Goal: Task Accomplishment & Management: Use online tool/utility

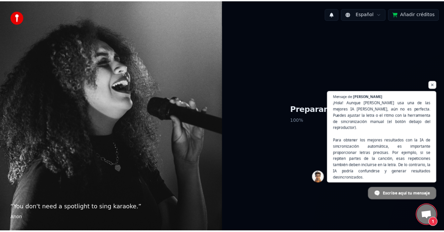
scroll to position [103, 0]
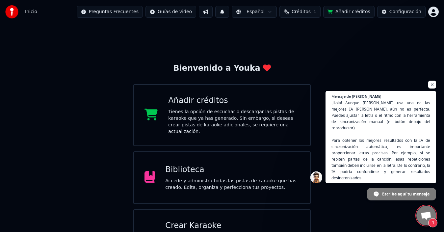
drag, startPoint x: 432, startPoint y: 90, endPoint x: 428, endPoint y: 93, distance: 4.6
click at [432, 89] on span "Chat abierto" at bounding box center [432, 85] width 8 height 8
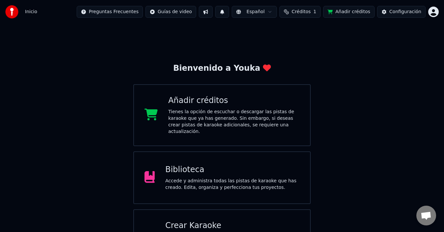
click at [216, 178] on div "Accede y administra todas las pistas de karaoke que has creado. Edita, organiza…" at bounding box center [232, 184] width 134 height 13
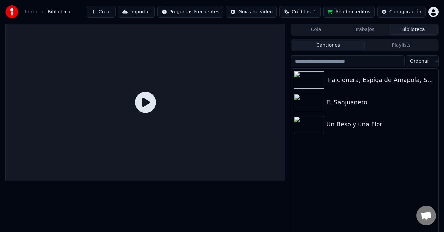
click at [153, 12] on button "Importar" at bounding box center [136, 12] width 37 height 12
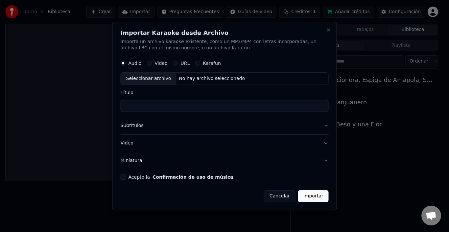
click at [209, 61] on label "Karafun" at bounding box center [212, 63] width 18 height 5
click at [200, 61] on button "Karafun" at bounding box center [197, 63] width 5 height 5
click at [148, 64] on button "Video" at bounding box center [149, 63] width 5 height 5
click at [283, 195] on button "Cancelar" at bounding box center [280, 196] width 32 height 12
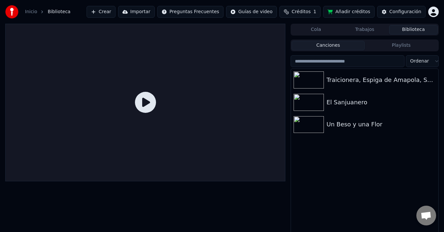
click at [362, 162] on div "Traicionera, Espiga de Amapola, Sólo un Cigarro El Sanjuanero Un Beso y una Flor" at bounding box center [364, 155] width 147 height 173
click at [419, 31] on button "Biblioteca" at bounding box center [413, 30] width 49 height 10
click at [115, 14] on button "Crear" at bounding box center [101, 12] width 29 height 12
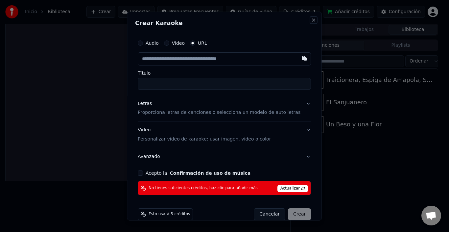
click at [312, 20] on button "Close" at bounding box center [314, 19] width 5 height 5
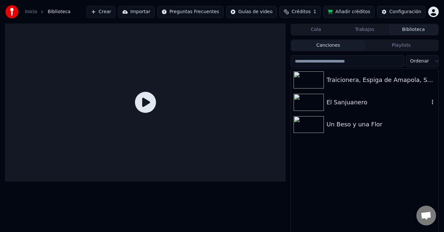
click at [358, 104] on div "El Sanjuanero" at bounding box center [377, 102] width 103 height 9
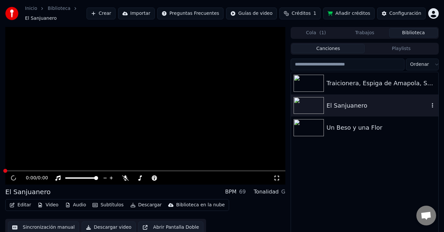
click at [433, 103] on icon "button" at bounding box center [432, 105] width 7 height 5
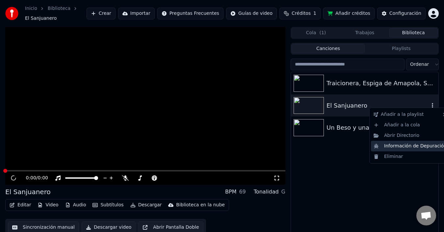
click at [394, 141] on div "Información de Depuración" at bounding box center [410, 146] width 78 height 11
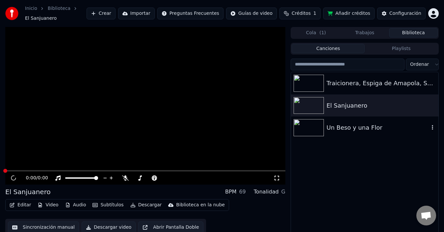
click at [350, 125] on div "Un Beso y una Flor" at bounding box center [377, 127] width 103 height 9
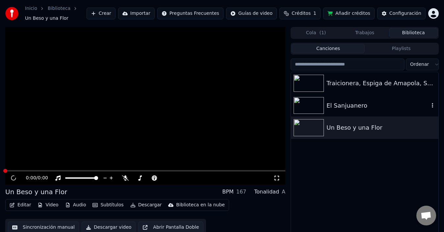
click at [342, 109] on div "El Sanjuanero" at bounding box center [377, 105] width 103 height 9
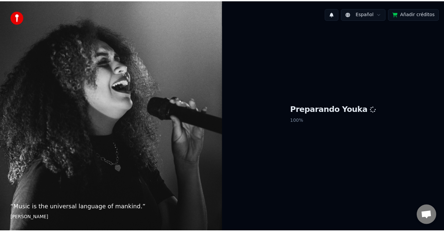
scroll to position [103, 0]
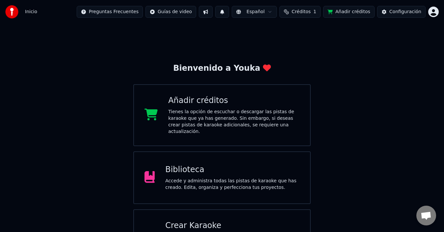
scroll to position [26, 0]
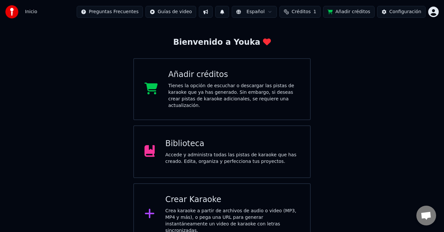
click at [191, 197] on div "Crear Karaoke" at bounding box center [232, 199] width 134 height 11
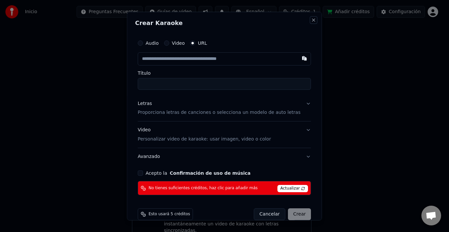
click at [312, 20] on button "Close" at bounding box center [314, 19] width 5 height 5
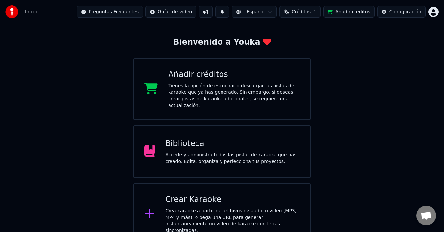
click at [303, 20] on div "Inicio Preguntas Frecuentes Guías de video Español Créditos 1 Añadir créditos C…" at bounding box center [222, 12] width 444 height 24
click at [210, 142] on div "Biblioteca Accede y administra todas las pistas de karaoke que has creado. Edit…" at bounding box center [232, 152] width 134 height 26
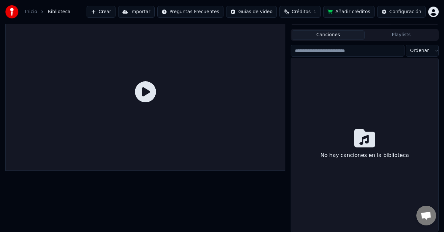
scroll to position [11, 0]
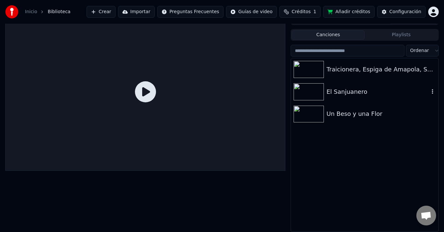
click at [344, 91] on div "El Sanjuanero" at bounding box center [377, 91] width 103 height 9
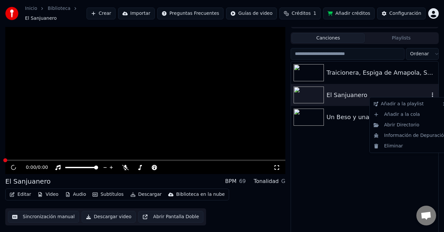
click at [432, 92] on icon "button" at bounding box center [432, 94] width 1 height 5
click at [398, 126] on div "Abrir Directorio" at bounding box center [410, 125] width 78 height 11
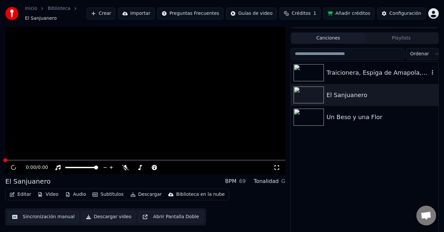
click at [433, 70] on icon "button" at bounding box center [432, 72] width 7 height 5
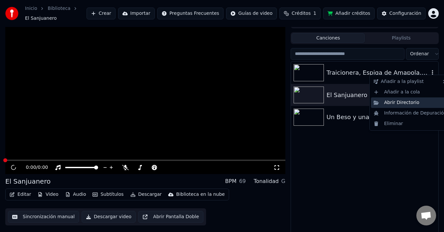
click at [408, 103] on div "Abrir Directorio" at bounding box center [410, 102] width 78 height 11
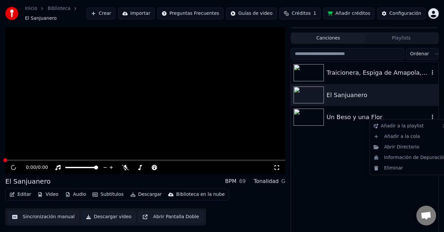
click at [431, 116] on icon "button" at bounding box center [432, 116] width 7 height 5
click at [403, 149] on div "Abrir Directorio" at bounding box center [410, 147] width 78 height 11
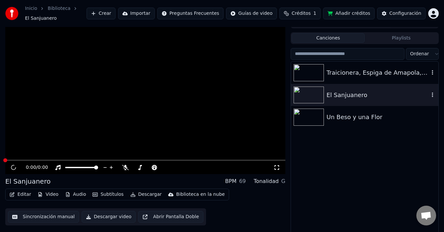
click at [434, 92] on icon "button" at bounding box center [432, 94] width 7 height 5
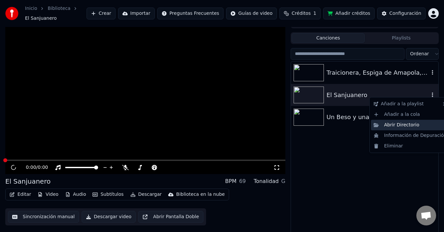
click at [408, 126] on div "Abrir Directorio" at bounding box center [410, 125] width 78 height 11
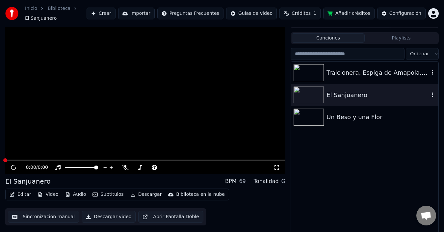
click at [351, 177] on div "Traicionera, Espiga de Amapola, Sólo un Cigarro El Sanjuanero Un Beso y una Flor" at bounding box center [364, 148] width 147 height 173
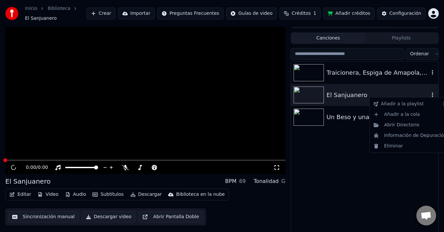
click at [434, 93] on icon "button" at bounding box center [432, 94] width 7 height 5
click at [402, 128] on div "Abrir Directorio" at bounding box center [410, 125] width 78 height 11
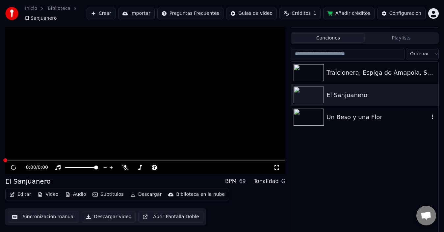
click at [377, 114] on div "Un Beso y una Flor" at bounding box center [377, 117] width 103 height 9
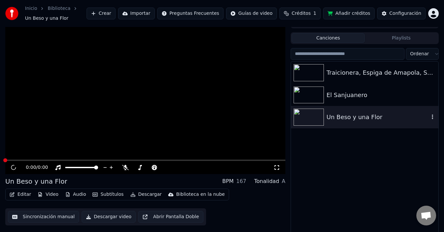
scroll to position [14, 0]
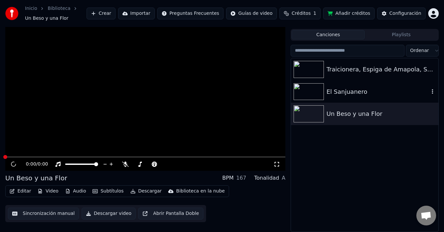
click at [347, 89] on div "El Sanjuanero" at bounding box center [377, 91] width 103 height 9
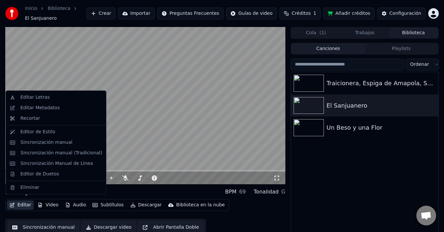
click at [16, 203] on button "Editar" at bounding box center [20, 204] width 27 height 9
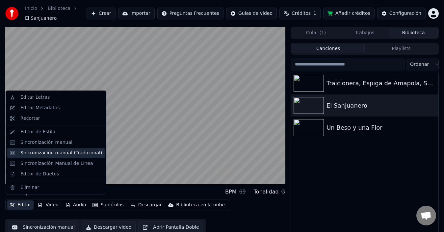
click at [50, 152] on div "Sincronización manual (Tradicional)" at bounding box center [61, 153] width 82 height 7
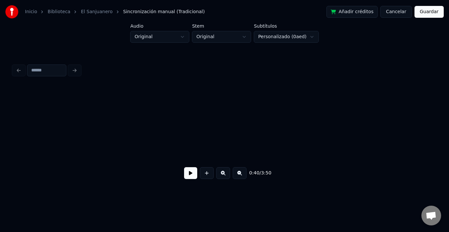
scroll to position [0, 2692]
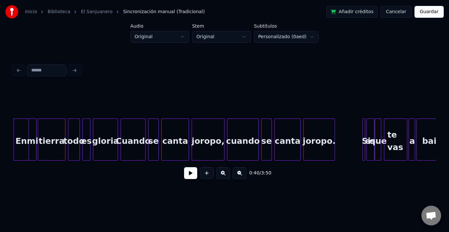
click at [191, 175] on button at bounding box center [190, 173] width 13 height 12
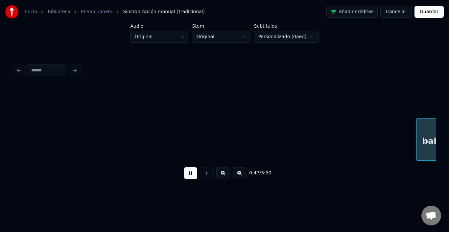
scroll to position [0, 3115]
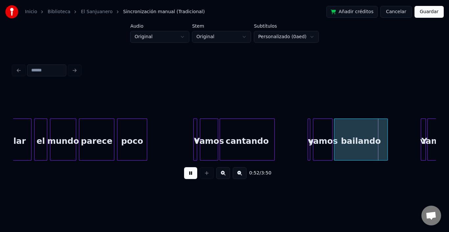
click at [238, 177] on button at bounding box center [240, 173] width 14 height 12
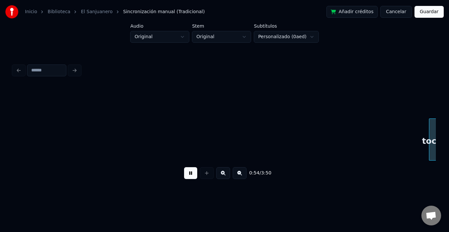
scroll to position [0, 2668]
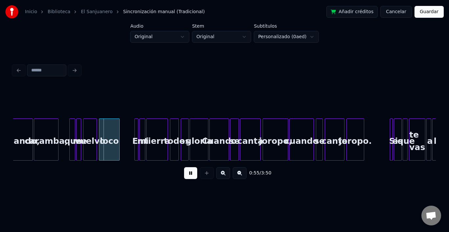
click at [223, 175] on button at bounding box center [223, 173] width 14 height 12
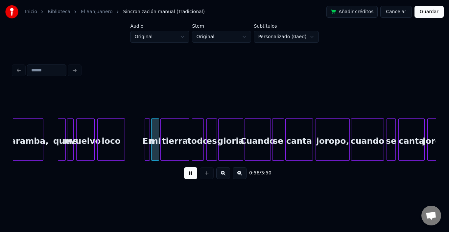
click at [224, 175] on button at bounding box center [223, 173] width 14 height 12
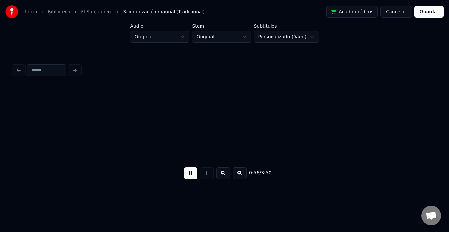
scroll to position [0, 4523]
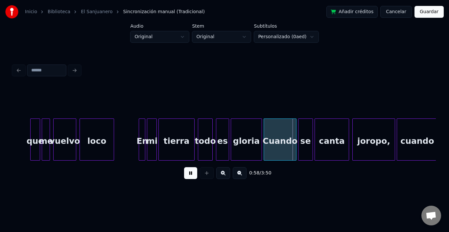
click at [224, 175] on button at bounding box center [223, 173] width 14 height 12
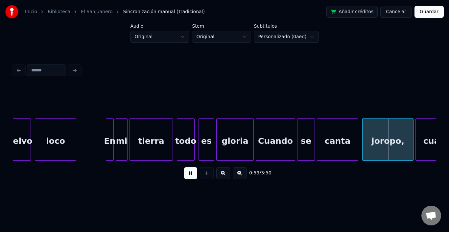
click at [224, 175] on button at bounding box center [223, 173] width 14 height 12
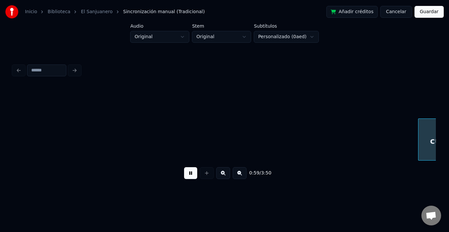
scroll to position [0, 6888]
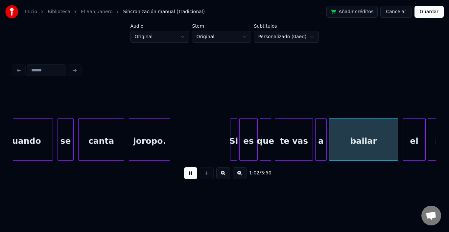
click at [225, 175] on button at bounding box center [223, 173] width 14 height 12
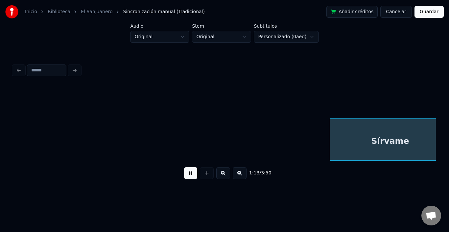
scroll to position [0, 9622]
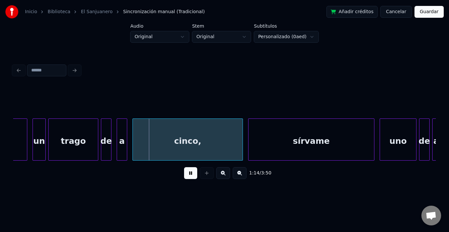
click at [226, 176] on button at bounding box center [223, 173] width 14 height 12
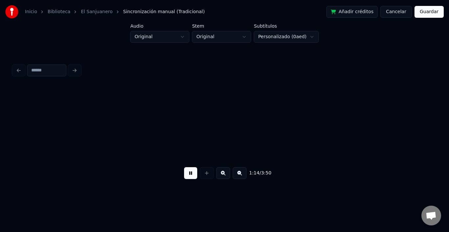
scroll to position [0, 10842]
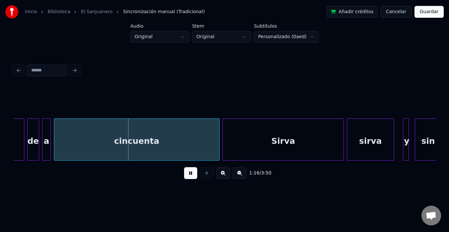
click at [226, 176] on button at bounding box center [223, 173] width 14 height 12
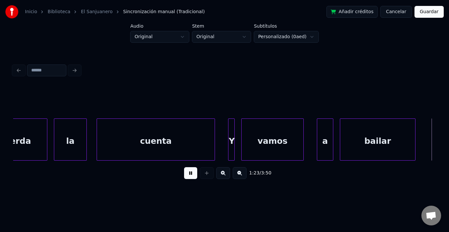
scroll to position [0, 13809]
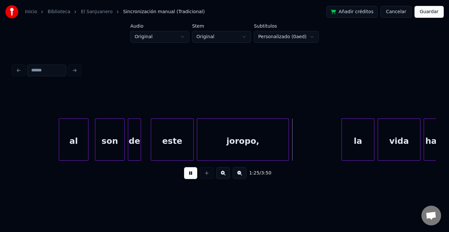
click at [238, 175] on button at bounding box center [240, 173] width 14 height 12
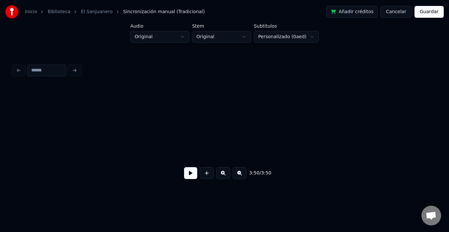
scroll to position [0, 0]
click at [189, 176] on button at bounding box center [190, 173] width 13 height 12
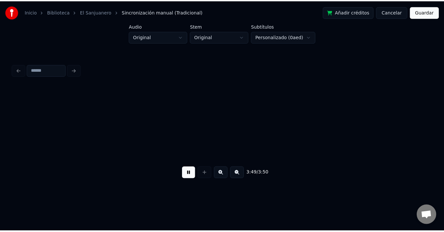
scroll to position [0, 33671]
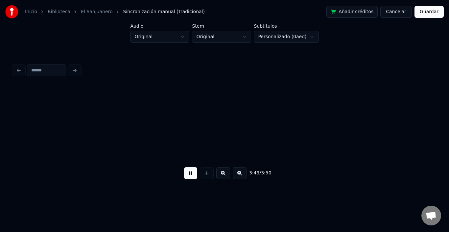
click at [439, 14] on button "Guardar" at bounding box center [429, 12] width 29 height 12
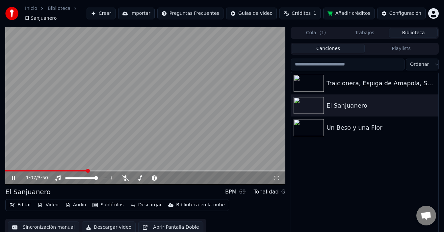
click at [14, 176] on icon at bounding box center [13, 178] width 3 height 4
drag, startPoint x: 87, startPoint y: 168, endPoint x: 0, endPoint y: 173, distance: 87.3
click at [5, 170] on span at bounding box center [7, 171] width 4 height 4
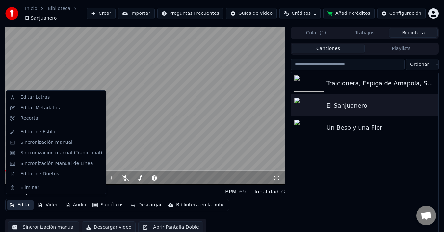
click at [23, 202] on button "Editar" at bounding box center [20, 204] width 27 height 9
click at [63, 144] on div "Sincronización manual" at bounding box center [46, 142] width 52 height 7
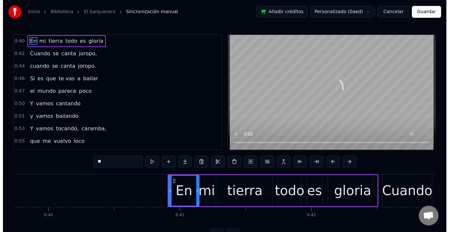
scroll to position [0, 5351]
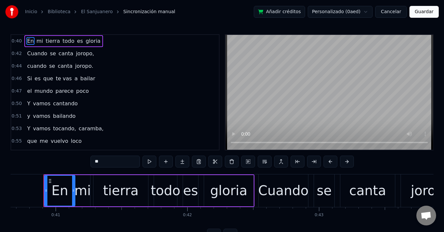
click at [401, 14] on button "Cancelar" at bounding box center [391, 12] width 32 height 12
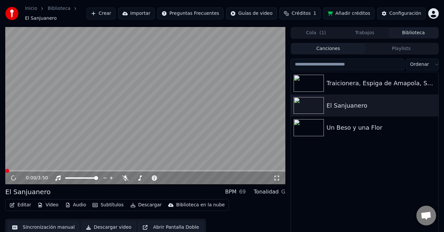
click at [19, 202] on button "Editar" at bounding box center [20, 204] width 27 height 9
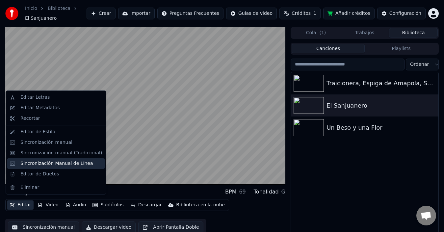
click at [40, 165] on div "Sincronización Manual de Línea" at bounding box center [56, 163] width 73 height 7
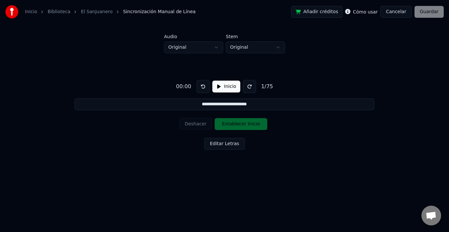
click at [402, 11] on button "Cancelar" at bounding box center [397, 12] width 32 height 12
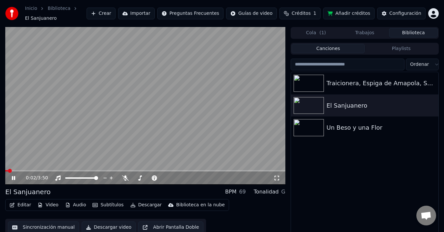
click at [13, 175] on icon at bounding box center [18, 177] width 15 height 5
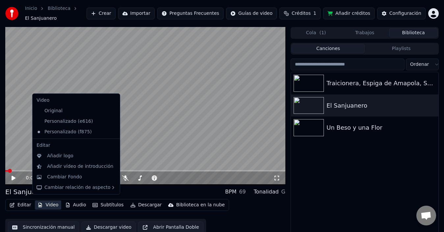
click at [52, 201] on button "Video" at bounding box center [48, 204] width 26 height 9
click at [62, 177] on div "Cambiar Fondo" at bounding box center [64, 177] width 35 height 7
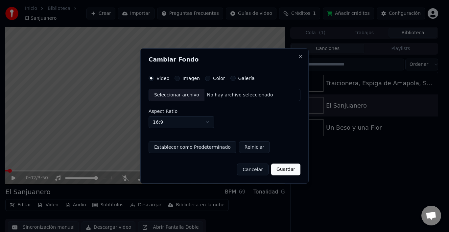
click at [183, 96] on div "Seleccionar archivo" at bounding box center [177, 95] width 56 height 12
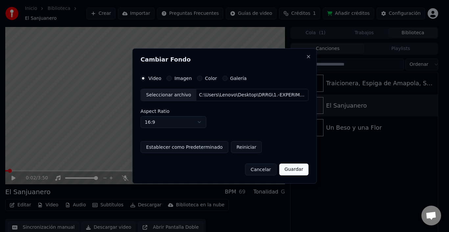
click at [175, 78] on div "Imagen" at bounding box center [179, 78] width 25 height 5
click at [171, 78] on button "Imagen" at bounding box center [169, 78] width 5 height 5
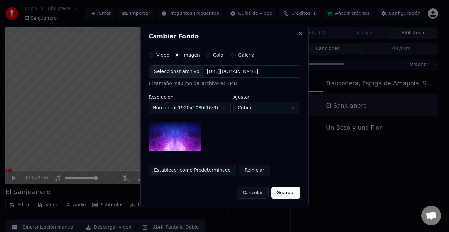
click at [170, 71] on div "Seleccionar archivo" at bounding box center [177, 72] width 56 height 12
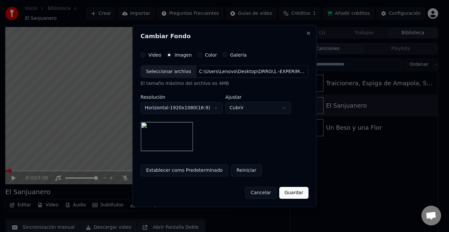
click at [294, 192] on button "Guardar" at bounding box center [293, 193] width 29 height 12
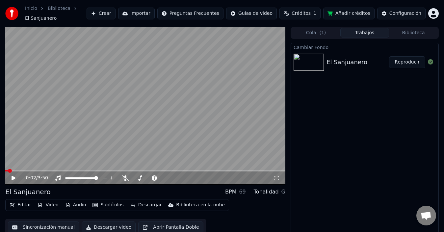
click at [405, 62] on button "Reproducir" at bounding box center [407, 62] width 36 height 12
click at [49, 202] on button "Video" at bounding box center [48, 204] width 26 height 9
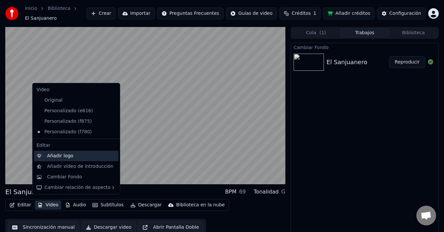
click at [53, 158] on div "Añadir logo" at bounding box center [60, 156] width 26 height 7
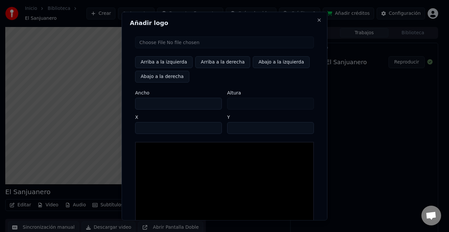
click at [181, 46] on input "file" at bounding box center [224, 42] width 179 height 12
type input "**********"
type input "**"
drag, startPoint x: 153, startPoint y: 103, endPoint x: 131, endPoint y: 104, distance: 21.4
click at [131, 104] on div "Arriba a la izquierda Arriba a la derecha Abajo a la izquierda Abajo a la derec…" at bounding box center [225, 139] width 190 height 216
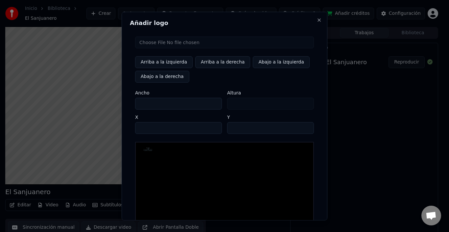
type input "*"
type input "**"
type input "*"
type input "***"
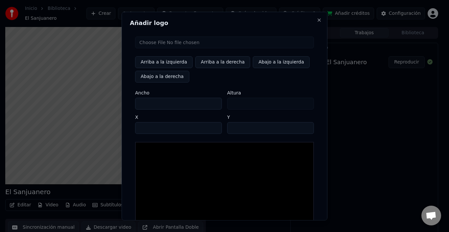
type input "**"
type input "****"
type input "***"
type input "*****"
type input "****"
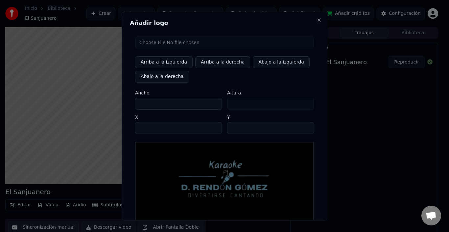
type input "****"
type input "***"
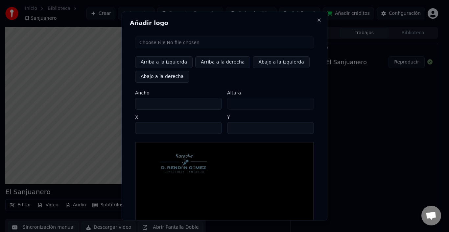
type input "****"
click at [263, 133] on input "**" at bounding box center [270, 128] width 87 height 12
click at [222, 63] on button "Arriba a la derecha" at bounding box center [222, 62] width 55 height 12
type input "***"
click at [305, 128] on input "**" at bounding box center [270, 128] width 87 height 12
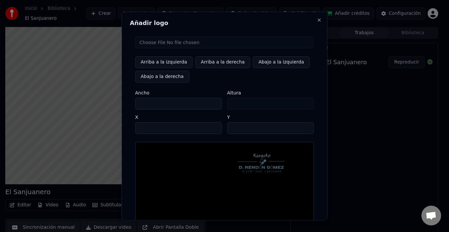
click at [305, 128] on input "**" at bounding box center [270, 128] width 87 height 12
click at [305, 129] on input "**" at bounding box center [270, 128] width 87 height 12
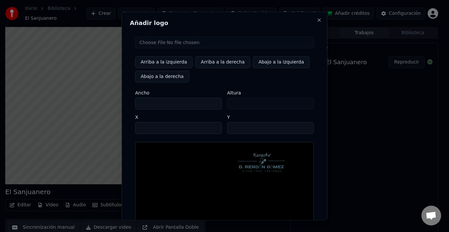
click at [305, 129] on input "**" at bounding box center [270, 128] width 87 height 12
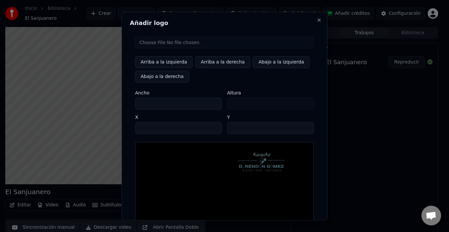
click at [305, 129] on input "**" at bounding box center [270, 128] width 87 height 12
click at [305, 130] on input "**" at bounding box center [270, 128] width 87 height 12
click at [306, 130] on input "**" at bounding box center [270, 128] width 87 height 12
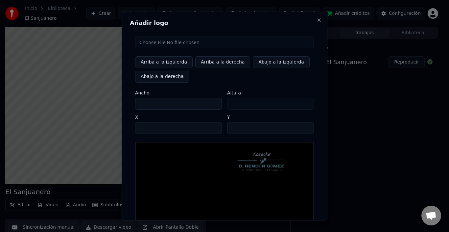
click at [306, 130] on input "**" at bounding box center [270, 128] width 87 height 12
type input "**"
click at [307, 130] on input "**" at bounding box center [270, 128] width 87 height 12
click at [213, 130] on input "***" at bounding box center [178, 128] width 87 height 12
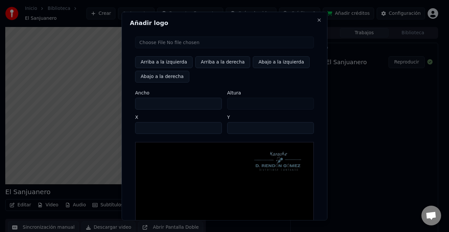
click at [213, 126] on input "****" at bounding box center [178, 128] width 87 height 12
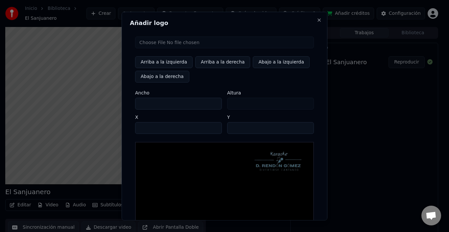
click at [213, 126] on input "****" at bounding box center [178, 128] width 87 height 12
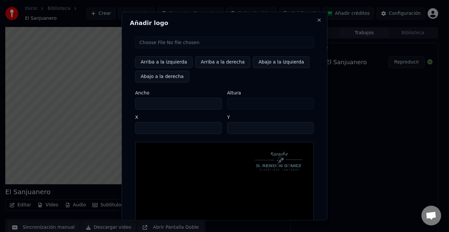
click at [213, 126] on input "****" at bounding box center [178, 128] width 87 height 12
click at [214, 126] on input "****" at bounding box center [178, 128] width 87 height 12
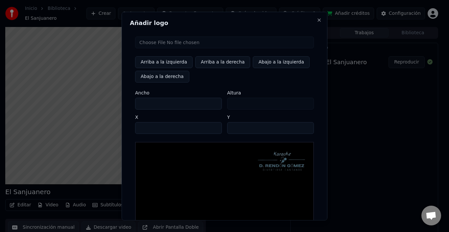
type input "****"
click at [214, 126] on input "****" at bounding box center [178, 128] width 87 height 12
click at [305, 127] on input "**" at bounding box center [270, 128] width 87 height 12
click at [305, 130] on input "**" at bounding box center [270, 128] width 87 height 12
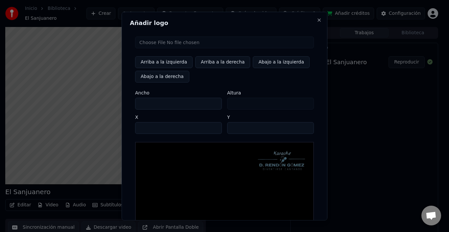
click at [305, 130] on input "**" at bounding box center [270, 128] width 87 height 12
type input "**"
click at [305, 130] on input "**" at bounding box center [270, 128] width 87 height 12
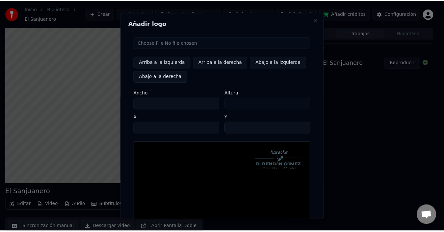
scroll to position [58, 0]
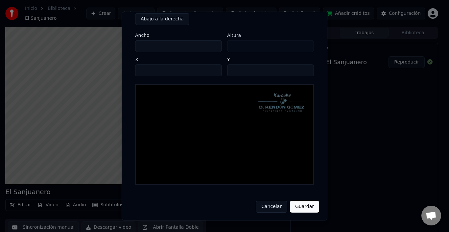
click at [307, 209] on button "Guardar" at bounding box center [304, 206] width 29 height 12
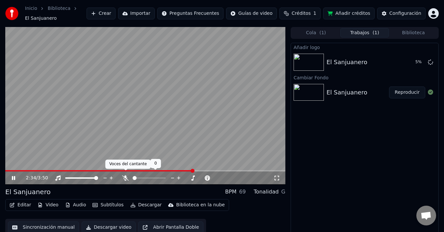
click at [124, 174] on body "Inicio Biblioteca El Sanjuanero Crear Importar Preguntas Frecuentes Guías de vi…" at bounding box center [222, 116] width 444 height 232
click at [125, 175] on icon at bounding box center [125, 177] width 7 height 5
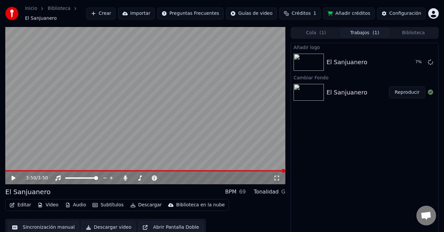
click at [285, 169] on span at bounding box center [283, 171] width 4 height 4
click at [12, 176] on icon at bounding box center [18, 177] width 15 height 5
click at [125, 176] on icon at bounding box center [125, 177] width 7 height 5
click at [11, 176] on icon at bounding box center [18, 177] width 15 height 5
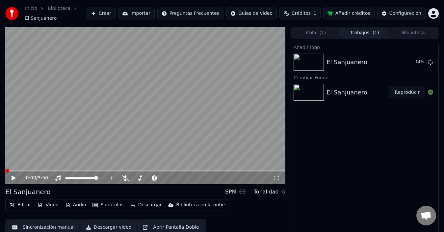
click at [5, 169] on span at bounding box center [7, 171] width 4 height 4
click at [13, 176] on icon at bounding box center [14, 178] width 4 height 5
click at [12, 176] on icon at bounding box center [13, 178] width 3 height 4
click at [100, 203] on button "Subtítulos" at bounding box center [108, 204] width 36 height 9
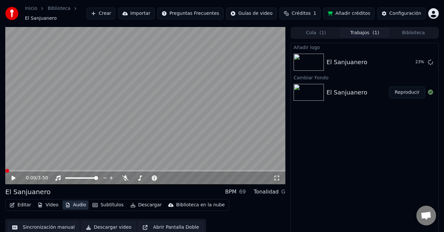
click at [78, 200] on button "Audio" at bounding box center [76, 204] width 26 height 9
click at [79, 200] on button "Audio" at bounding box center [76, 204] width 26 height 9
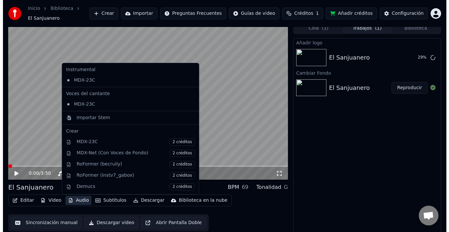
scroll to position [0, 0]
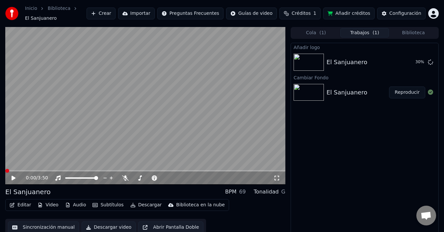
click at [220, 210] on div "Editar Video Audio Subtítulos Descargar Biblioteca en la nube Sincronización ma…" at bounding box center [145, 217] width 280 height 37
click at [412, 60] on button "Reproducir" at bounding box center [407, 62] width 36 height 12
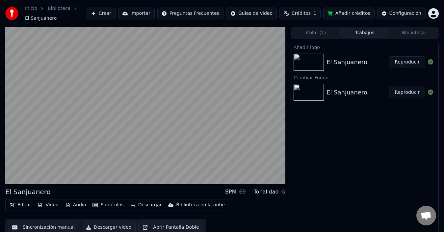
click at [46, 204] on button "Video" at bounding box center [48, 204] width 26 height 9
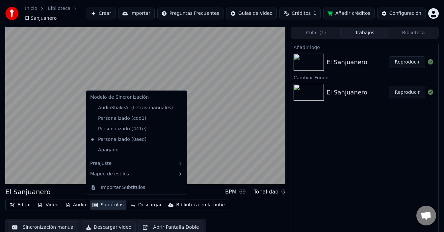
click at [226, 220] on div "Editar Video Audio Subtítulos Descargar Biblioteca en la nube Sincronización ma…" at bounding box center [145, 217] width 280 height 37
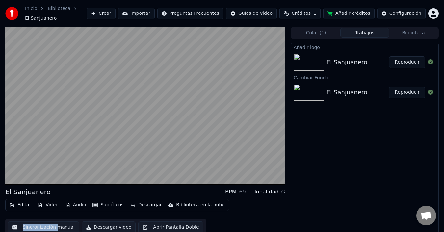
click at [406, 91] on button "Reproducir" at bounding box center [407, 93] width 36 height 12
click at [326, 94] on div "El Sanjuanero Reproducir" at bounding box center [364, 92] width 147 height 22
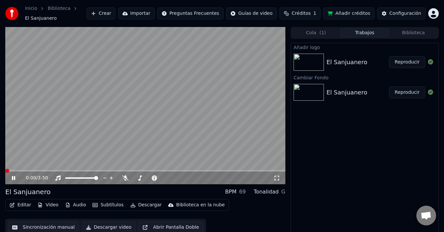
click at [13, 176] on icon at bounding box center [13, 178] width 3 height 4
click at [349, 92] on div "El Sanjuanero" at bounding box center [346, 92] width 41 height 9
click at [407, 91] on button "Reproducir" at bounding box center [407, 93] width 36 height 12
click at [47, 202] on button "Video" at bounding box center [48, 204] width 26 height 9
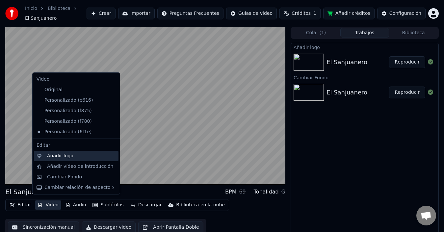
click at [62, 156] on div "Añadir logo" at bounding box center [60, 156] width 26 height 7
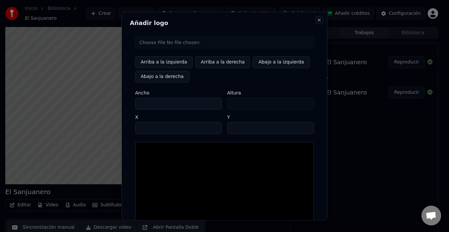
click at [317, 19] on button "Close" at bounding box center [319, 19] width 5 height 5
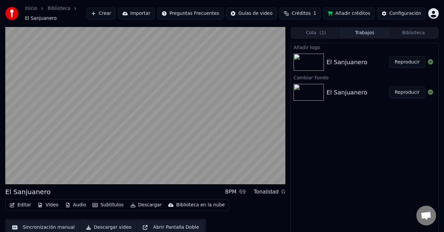
click at [18, 201] on button "Editar" at bounding box center [20, 204] width 27 height 9
click at [233, 212] on div "Editar Video Audio Subtítulos Descargar Biblioteca en la nube Sincronización ma…" at bounding box center [145, 217] width 280 height 37
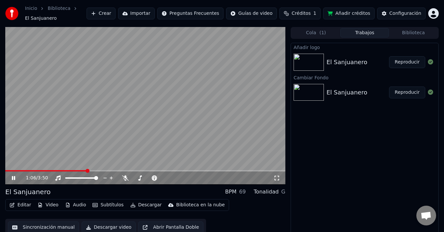
click at [12, 176] on icon at bounding box center [13, 178] width 3 height 4
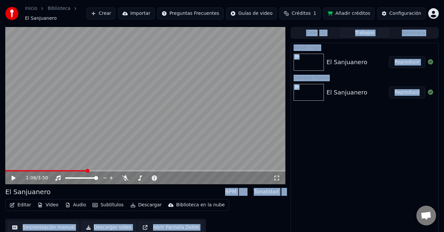
drag, startPoint x: 88, startPoint y: 167, endPoint x: 125, endPoint y: 168, distance: 36.9
click at [128, 167] on div "1:06 / 3:50" at bounding box center [145, 106] width 280 height 158
click at [128, 170] on span at bounding box center [145, 170] width 280 height 1
click at [151, 170] on span at bounding box center [145, 170] width 280 height 1
click at [257, 170] on span at bounding box center [145, 170] width 280 height 1
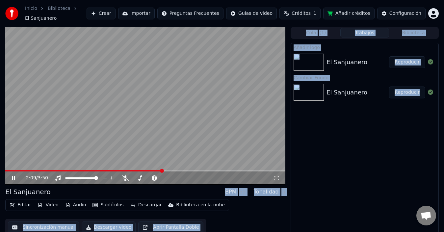
click at [164, 169] on span at bounding box center [162, 171] width 4 height 4
click at [15, 201] on button "Editar" at bounding box center [20, 204] width 27 height 9
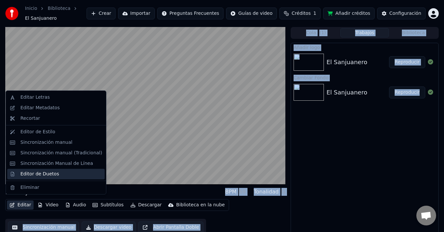
click at [36, 176] on div "Editor de Duetos" at bounding box center [39, 174] width 38 height 7
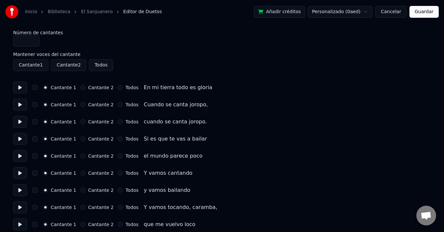
click at [20, 88] on button at bounding box center [20, 88] width 14 height 12
click at [21, 106] on button at bounding box center [20, 105] width 14 height 12
click at [19, 123] on button at bounding box center [20, 122] width 14 height 12
click at [19, 140] on button at bounding box center [20, 139] width 14 height 12
click at [19, 156] on button at bounding box center [20, 156] width 14 height 12
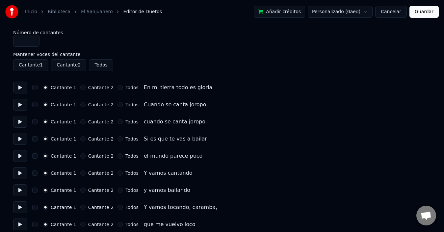
click at [35, 86] on button "button" at bounding box center [34, 87] width 5 height 5
click at [18, 87] on button at bounding box center [20, 88] width 14 height 12
click at [34, 102] on button "button" at bounding box center [34, 104] width 5 height 5
click at [18, 87] on button at bounding box center [20, 88] width 14 height 12
click at [34, 86] on button "button" at bounding box center [34, 87] width 5 height 5
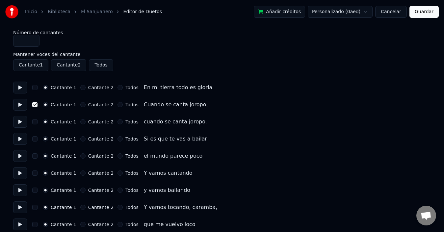
click at [35, 104] on button "button" at bounding box center [34, 104] width 5 height 5
click at [80, 88] on button "Cantante 2" at bounding box center [82, 87] width 5 height 5
click at [19, 88] on button at bounding box center [20, 88] width 14 height 12
click at [46, 89] on button "Cantante 1" at bounding box center [45, 87] width 5 height 5
click at [21, 89] on button at bounding box center [20, 88] width 14 height 12
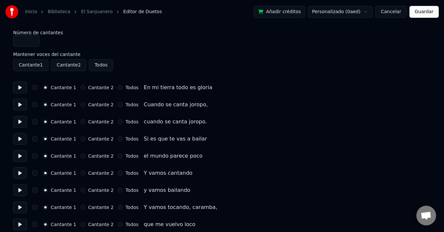
click at [117, 88] on button "Todos" at bounding box center [119, 87] width 5 height 5
click at [20, 88] on button at bounding box center [20, 88] width 14 height 12
click at [117, 87] on button "Todos" at bounding box center [119, 87] width 5 height 5
click at [36, 66] on button "Cantante 1" at bounding box center [30, 65] width 35 height 12
click at [63, 67] on button "Cantante 2" at bounding box center [68, 65] width 35 height 12
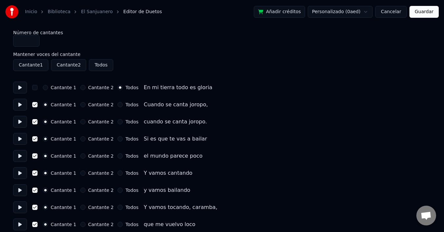
click at [68, 66] on button "Cantante 2" at bounding box center [68, 65] width 35 height 12
click at [98, 67] on button "Todos" at bounding box center [101, 65] width 24 height 12
click at [391, 12] on button "Cancelar" at bounding box center [391, 12] width 32 height 12
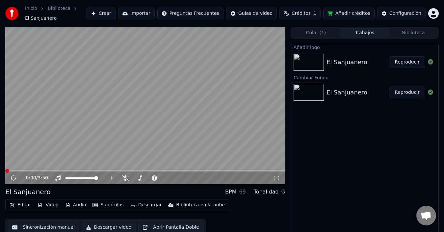
click at [23, 202] on button "Editar" at bounding box center [20, 204] width 27 height 9
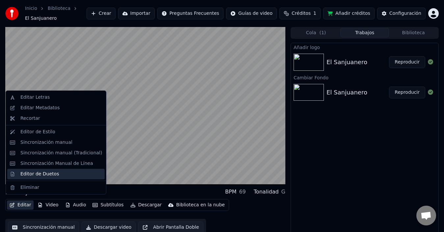
click at [37, 177] on div "Editor de Duetos" at bounding box center [39, 174] width 38 height 7
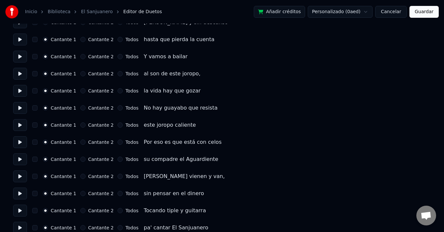
scroll to position [1134, 0]
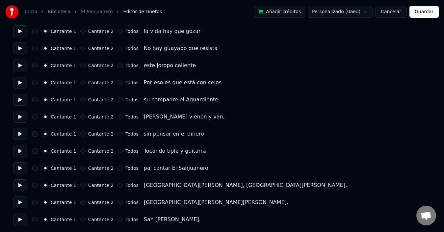
click at [395, 13] on button "Cancelar" at bounding box center [391, 12] width 32 height 12
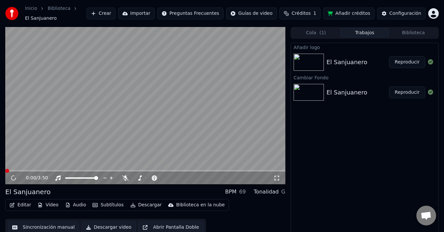
click at [26, 202] on button "Editar" at bounding box center [20, 204] width 27 height 9
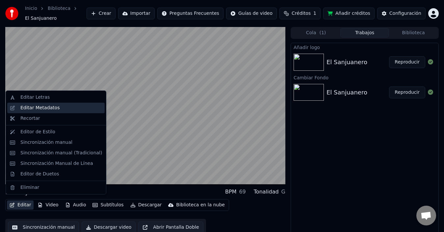
click at [48, 107] on div "Editar Metadatos" at bounding box center [39, 108] width 39 height 7
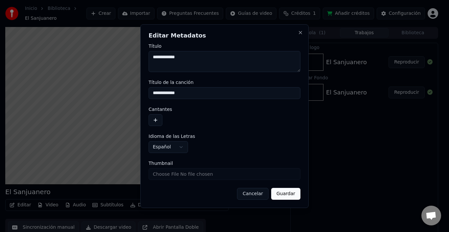
click at [255, 198] on button "Cancelar" at bounding box center [253, 194] width 32 height 12
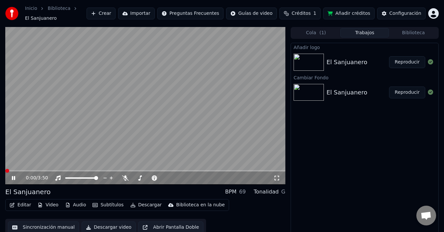
click at [14, 175] on icon at bounding box center [18, 177] width 15 height 5
click at [5, 169] on span at bounding box center [7, 171] width 4 height 4
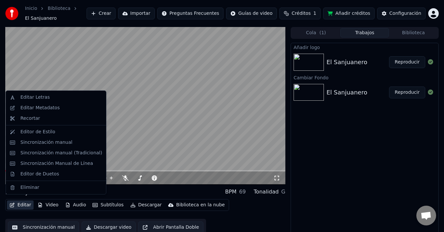
click at [20, 201] on button "Editar" at bounding box center [20, 204] width 27 height 9
click at [44, 109] on div "Editar Metadatos" at bounding box center [39, 108] width 39 height 7
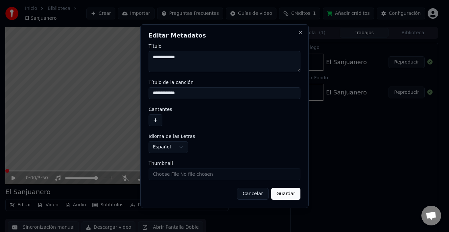
click at [208, 175] on input "Thumbnail" at bounding box center [225, 174] width 152 height 12
type input "**********"
click at [288, 193] on button "Guardar" at bounding box center [285, 194] width 29 height 12
click at [288, 193] on div "Cancelar Guardar" at bounding box center [225, 194] width 152 height 12
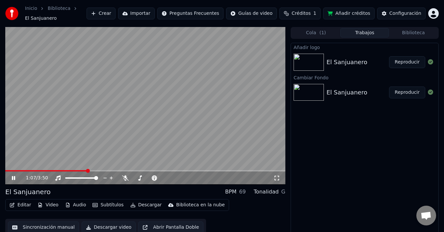
click at [12, 175] on icon at bounding box center [18, 177] width 15 height 5
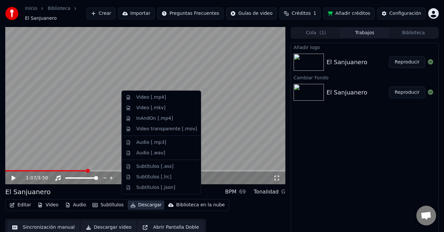
click at [140, 202] on button "Descargar" at bounding box center [146, 204] width 37 height 9
click at [158, 167] on div "Subtítulos [.ass]" at bounding box center [154, 166] width 37 height 7
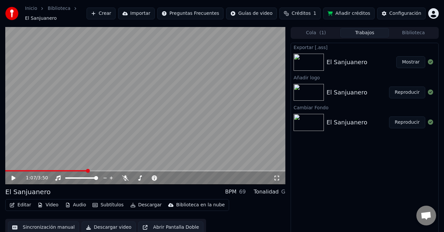
click at [415, 61] on button "Mostrar" at bounding box center [410, 62] width 29 height 12
click at [136, 203] on button "Descargar" at bounding box center [146, 204] width 37 height 9
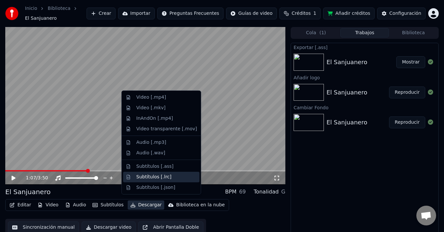
click at [154, 180] on div "Subtítulos [.lrc]" at bounding box center [153, 177] width 35 height 7
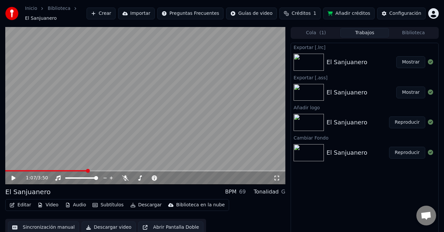
click at [139, 203] on button "Descargar" at bounding box center [146, 204] width 37 height 9
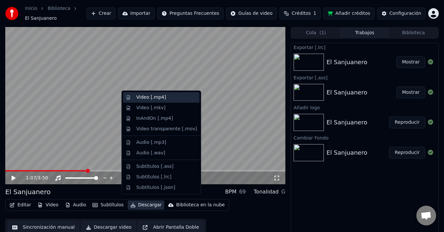
click at [150, 98] on div "Video [.mp4]" at bounding box center [151, 97] width 30 height 7
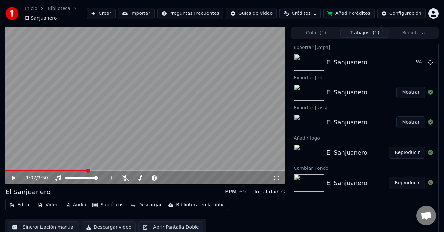
click at [414, 90] on button "Mostrar" at bounding box center [410, 93] width 29 height 12
